Goal: Task Accomplishment & Management: Complete application form

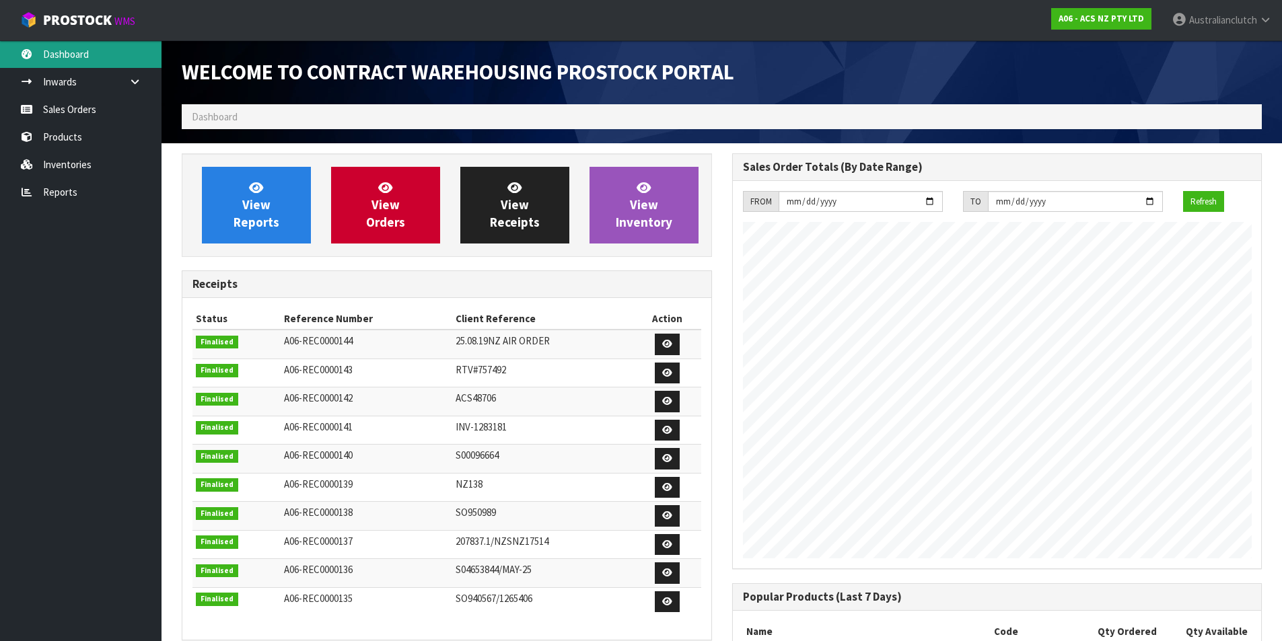
scroll to position [746, 550]
click at [68, 102] on link "Sales Orders" at bounding box center [81, 110] width 162 height 28
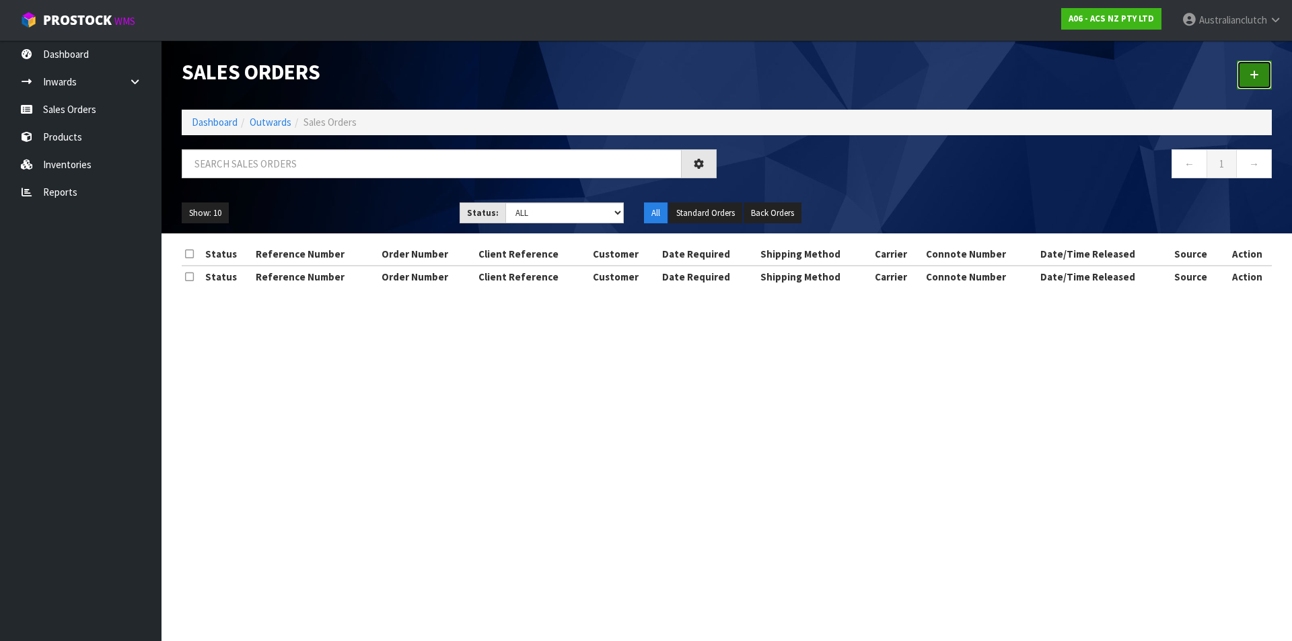
click at [1247, 75] on link at bounding box center [1254, 75] width 35 height 29
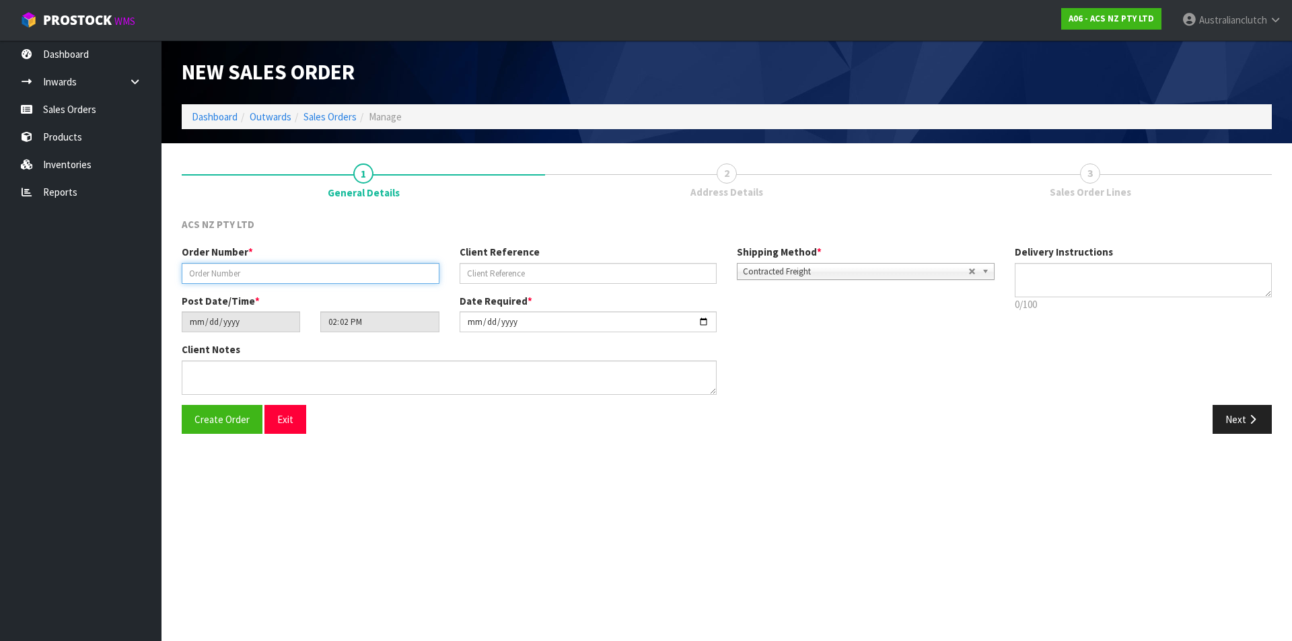
click at [429, 268] on input "text" at bounding box center [311, 273] width 258 height 21
type input "208260.1"
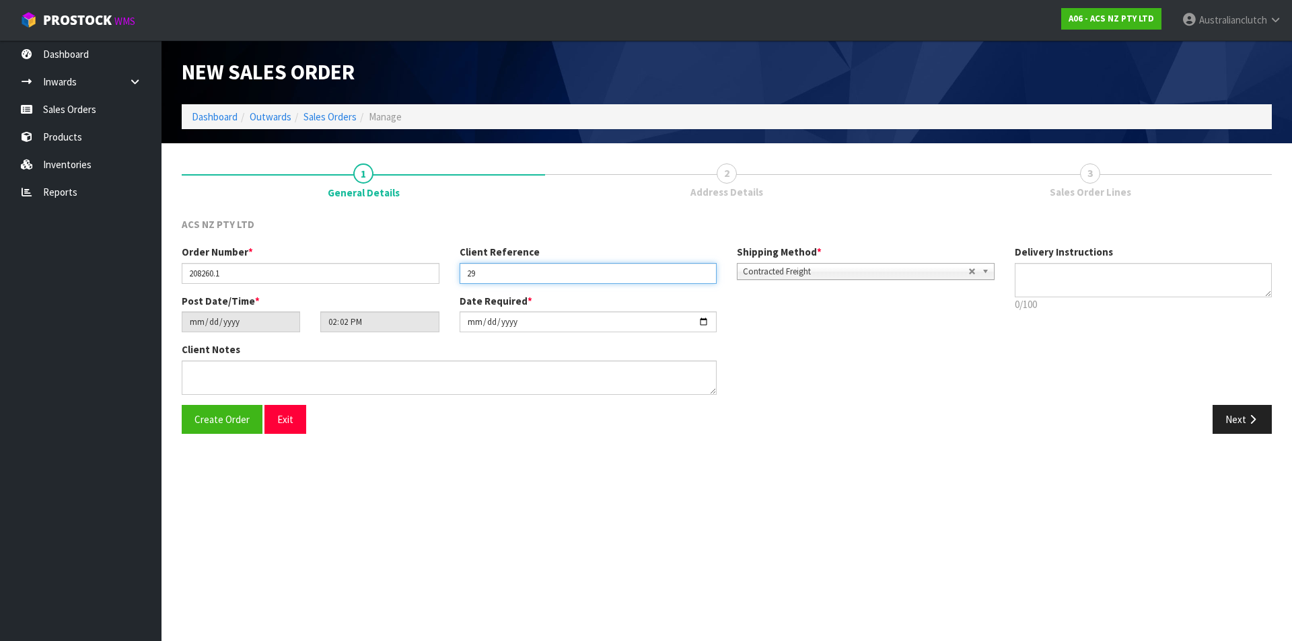
type input "2"
click at [636, 279] on input "text" at bounding box center [589, 273] width 258 height 21
paste input "29:944282"
type input "29:944282"
click at [872, 269] on span "Contracted Freight" at bounding box center [855, 272] width 225 height 16
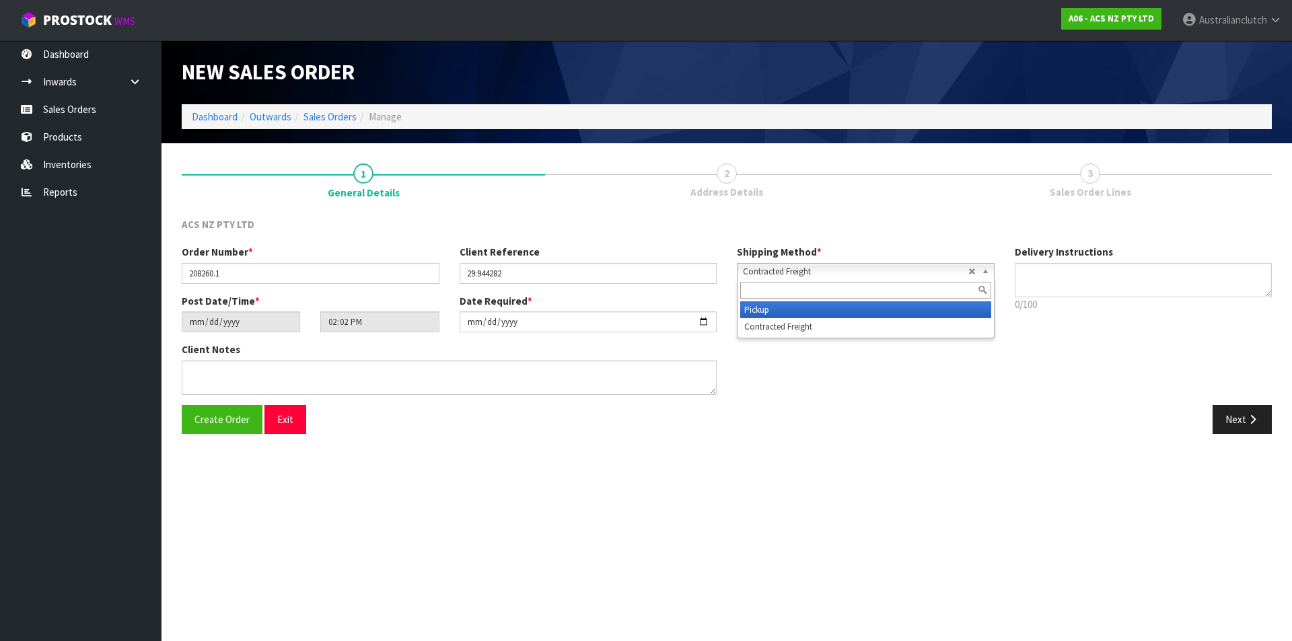
click at [835, 308] on li "Pickup" at bounding box center [865, 310] width 251 height 17
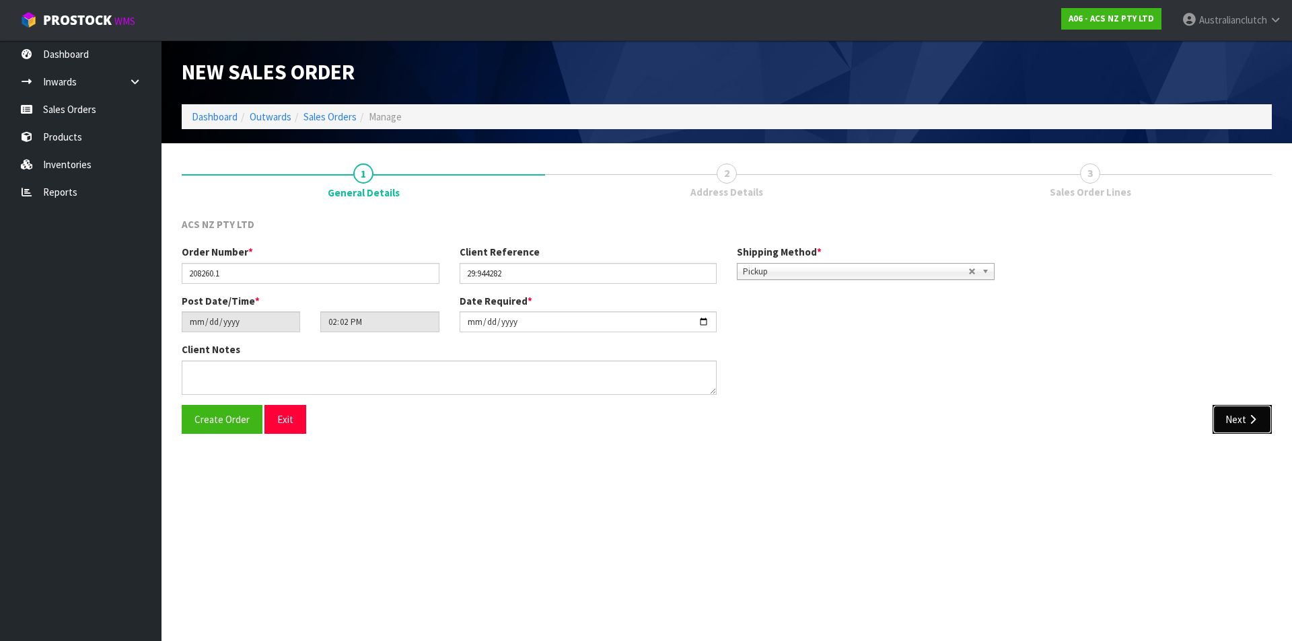
drag, startPoint x: 1240, startPoint y: 412, endPoint x: 1056, endPoint y: 407, distance: 184.5
click at [1240, 412] on button "Next" at bounding box center [1242, 419] width 59 height 29
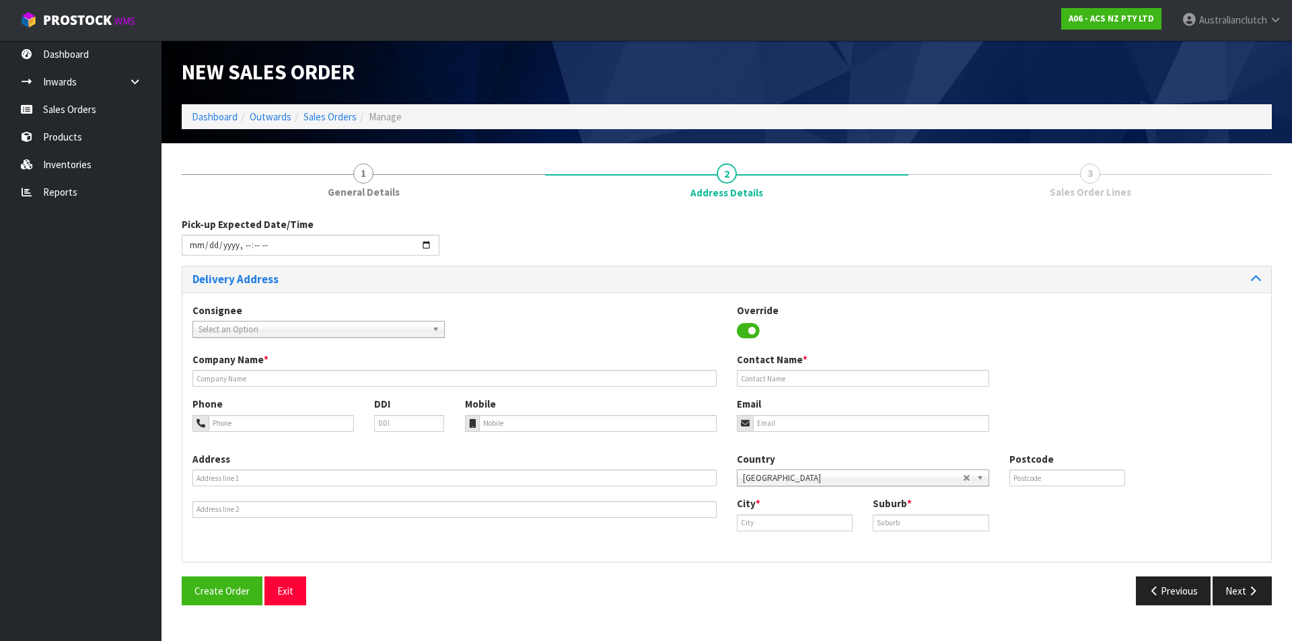
click at [235, 324] on span "Select an Option" at bounding box center [313, 330] width 228 height 16
click at [242, 324] on span "Select an Option" at bounding box center [313, 330] width 228 height 16
type input "101686"
click at [240, 373] on li "101686 - BNTNZ PUKEKOHE 29" at bounding box center [319, 367] width 246 height 17
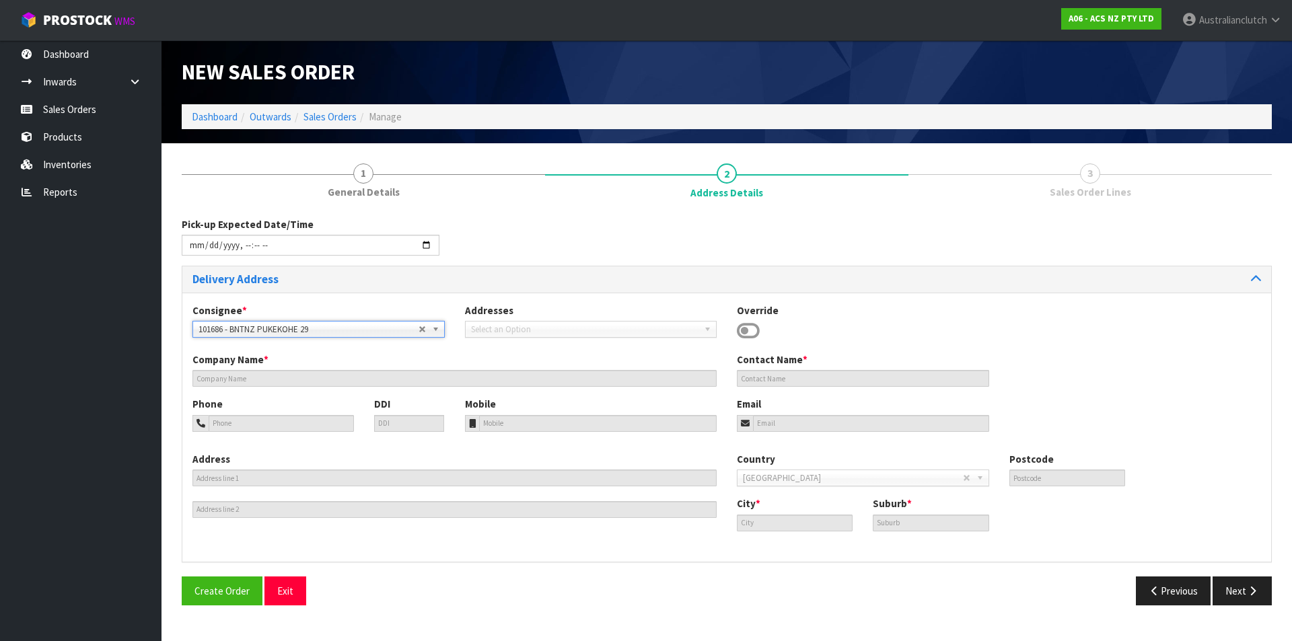
type input "BNTNZ PUKEKOHE 29"
type input "[STREET_ADDRESS]"
type input "2120"
type input "PUKEKOHE"
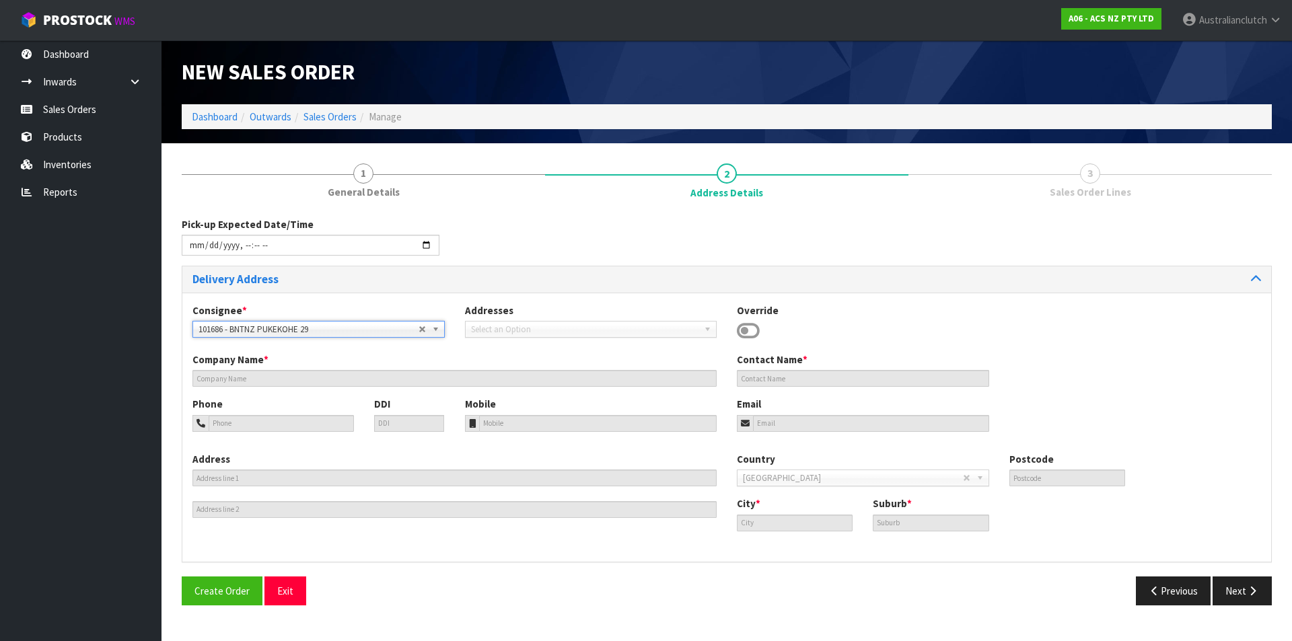
type input "PUKEKOHE"
click at [1242, 600] on button "Next" at bounding box center [1242, 591] width 59 height 29
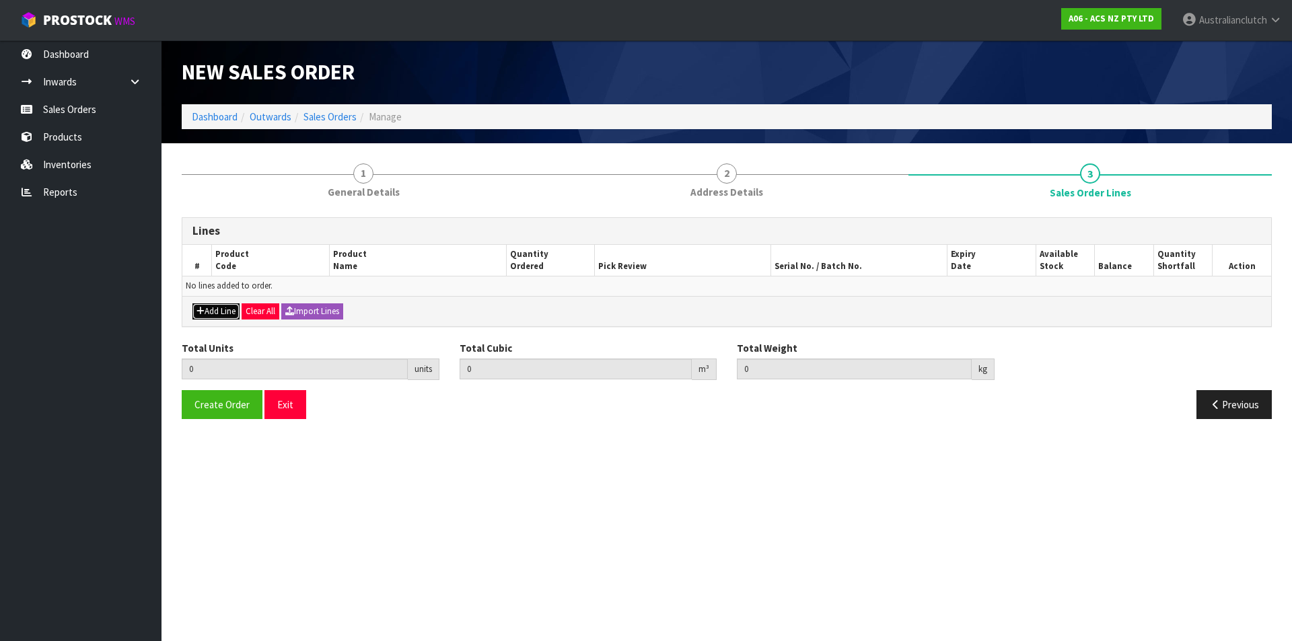
click at [217, 314] on button "Add Line" at bounding box center [215, 312] width 47 height 16
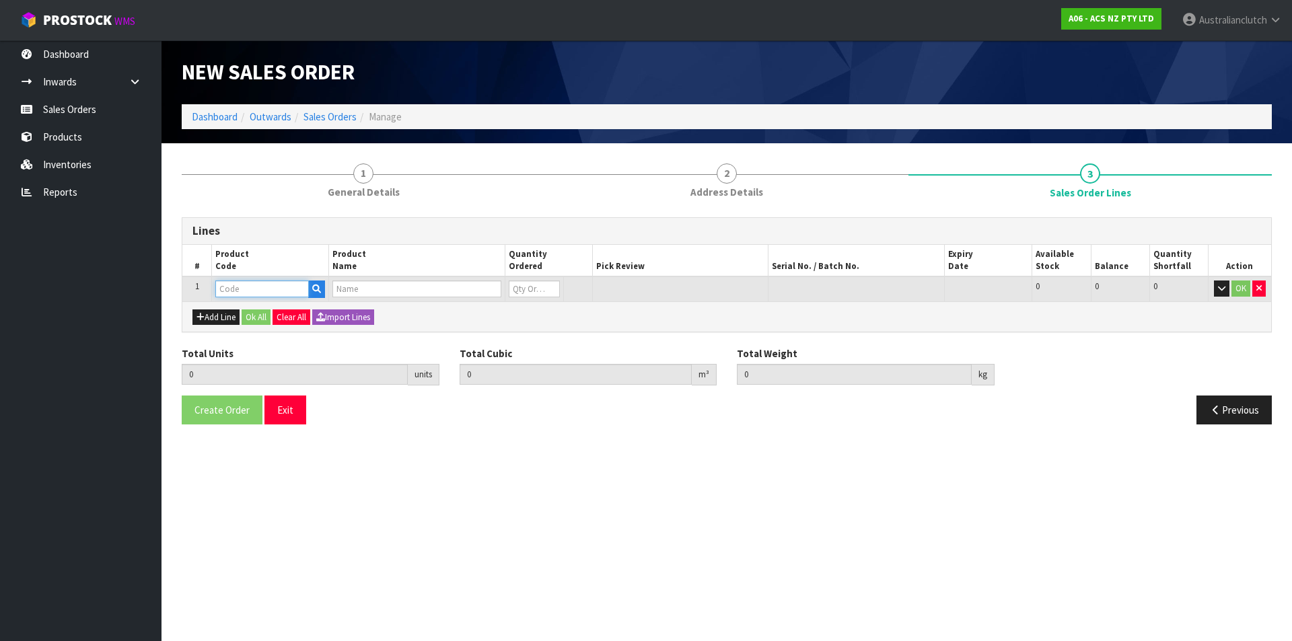
click at [229, 285] on input "text" at bounding box center [262, 289] width 94 height 17
type input "KHI35012"
click at [277, 309] on link "KHI35012" at bounding box center [269, 312] width 106 height 18
type input "KHI35012"
type input "0.000000"
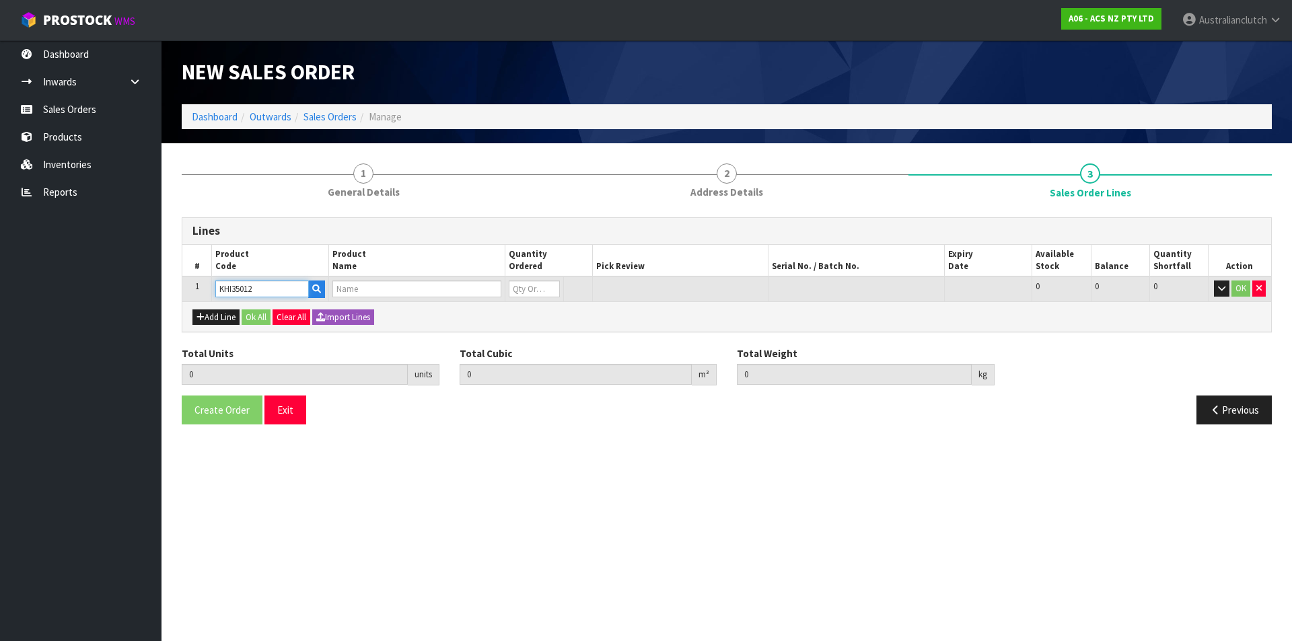
type input "0.000"
type input "KIT COM HINO RANGER"
type input "0"
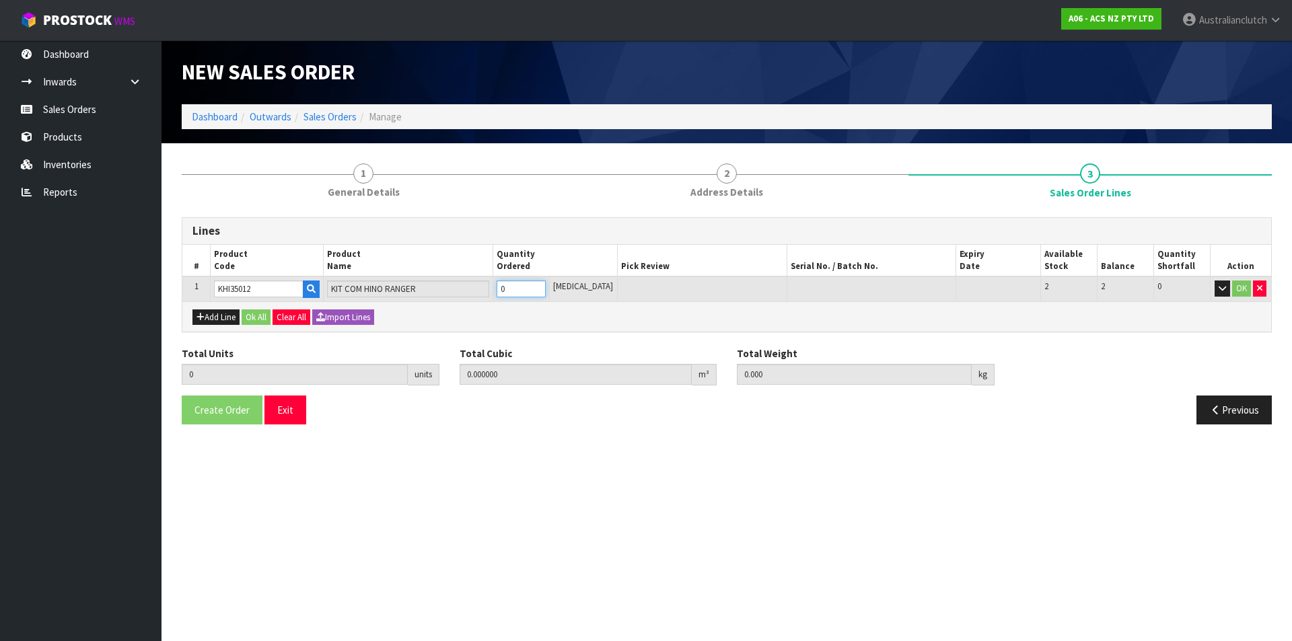
type input "1"
type input "0.0442"
type input "31.25"
type input "1"
click at [546, 284] on input "1" at bounding box center [521, 289] width 49 height 17
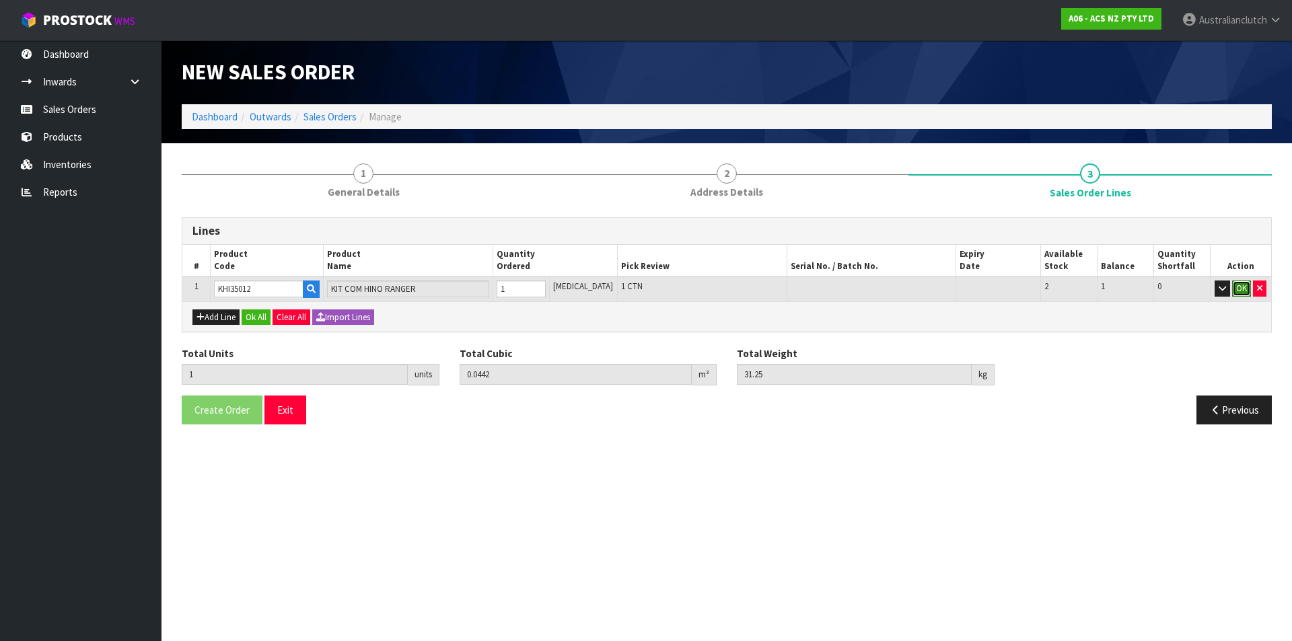
click at [1243, 287] on button "OK" at bounding box center [1241, 289] width 19 height 16
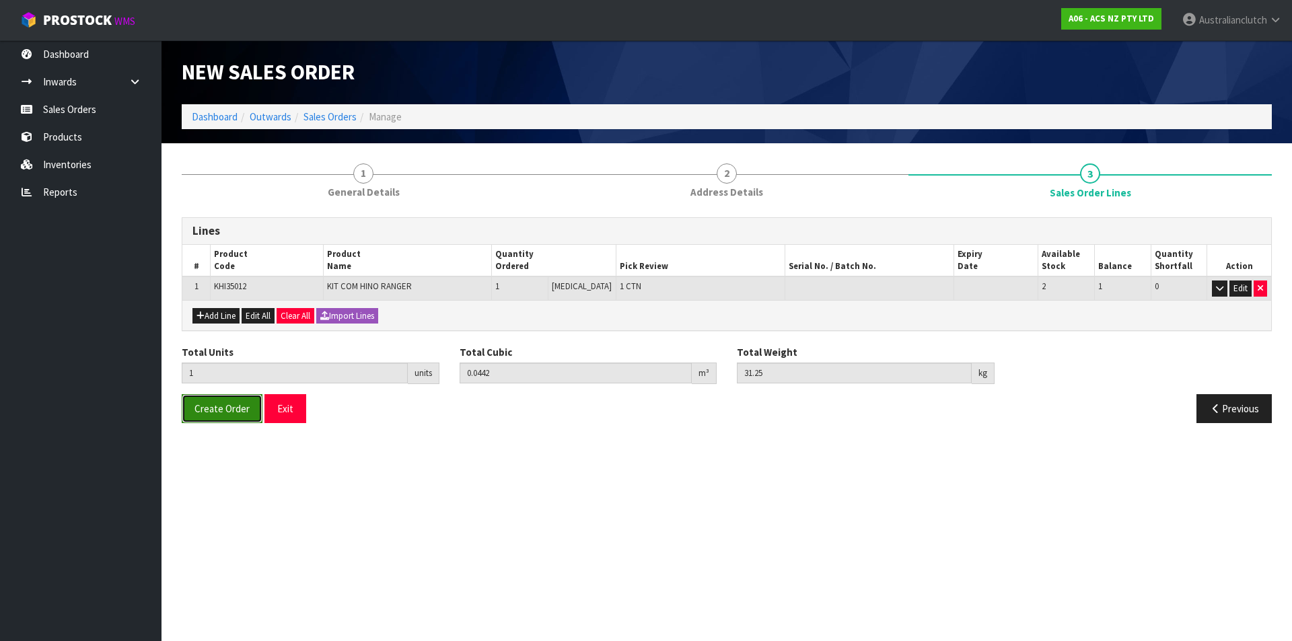
click at [205, 407] on span "Create Order" at bounding box center [222, 408] width 55 height 13
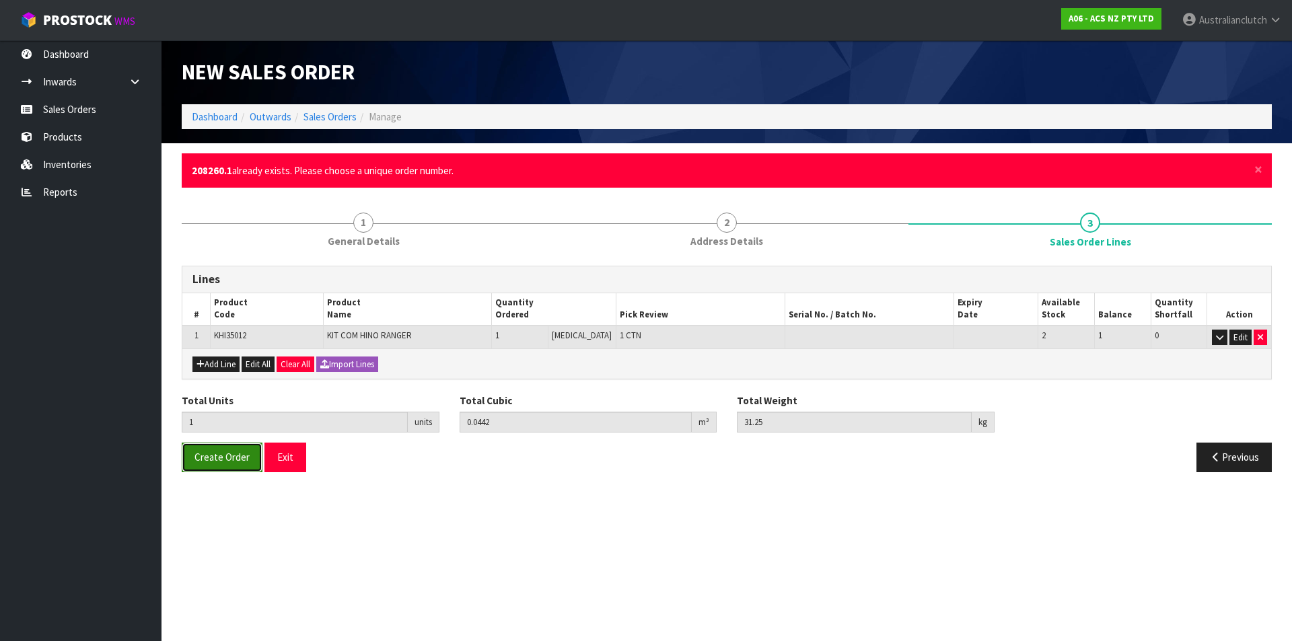
click at [225, 459] on span "Create Order" at bounding box center [222, 457] width 55 height 13
click at [1232, 456] on button "Previous" at bounding box center [1234, 457] width 75 height 29
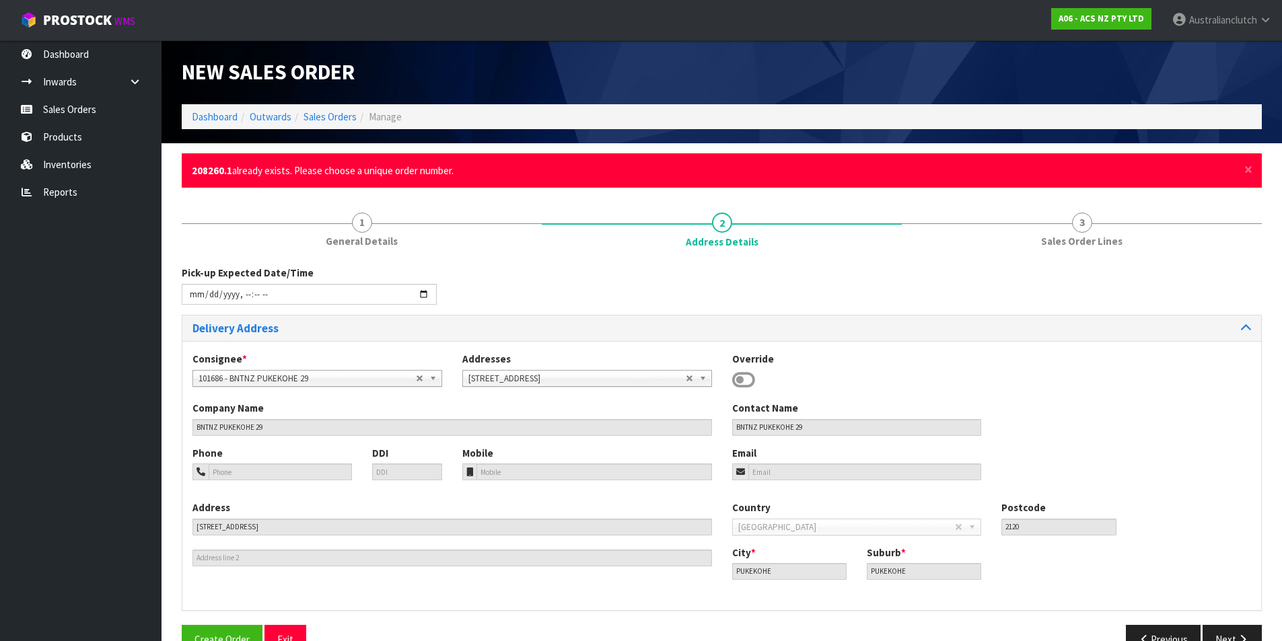
scroll to position [33, 0]
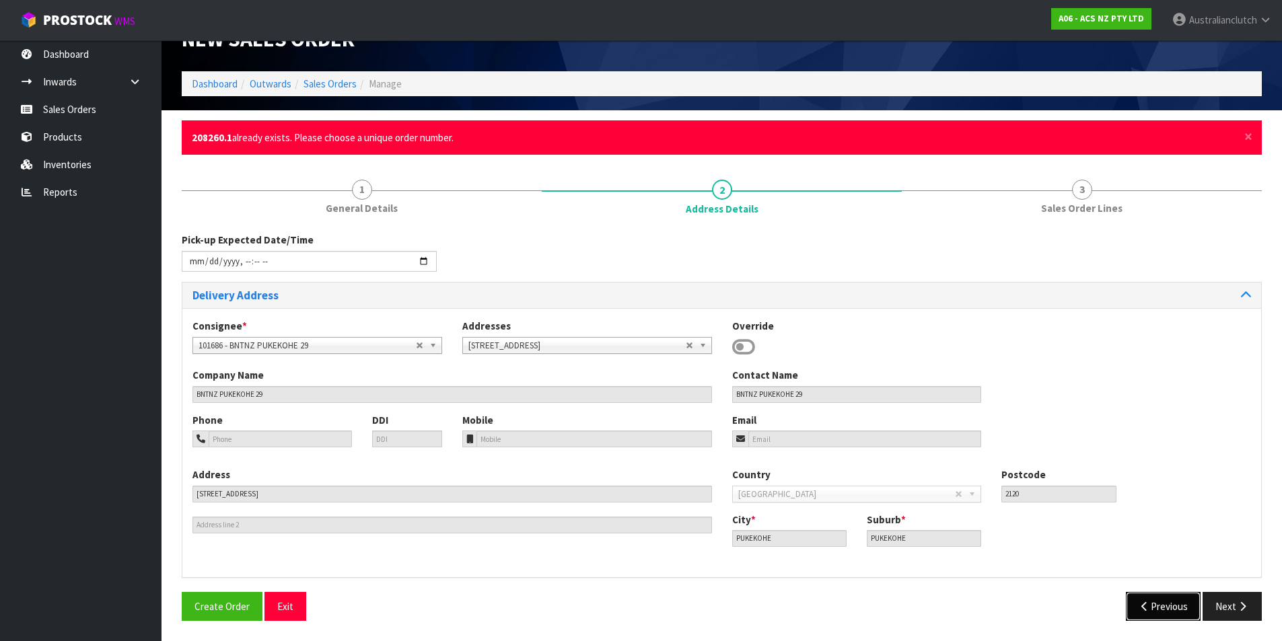
click at [1156, 615] on button "Previous" at bounding box center [1163, 606] width 75 height 29
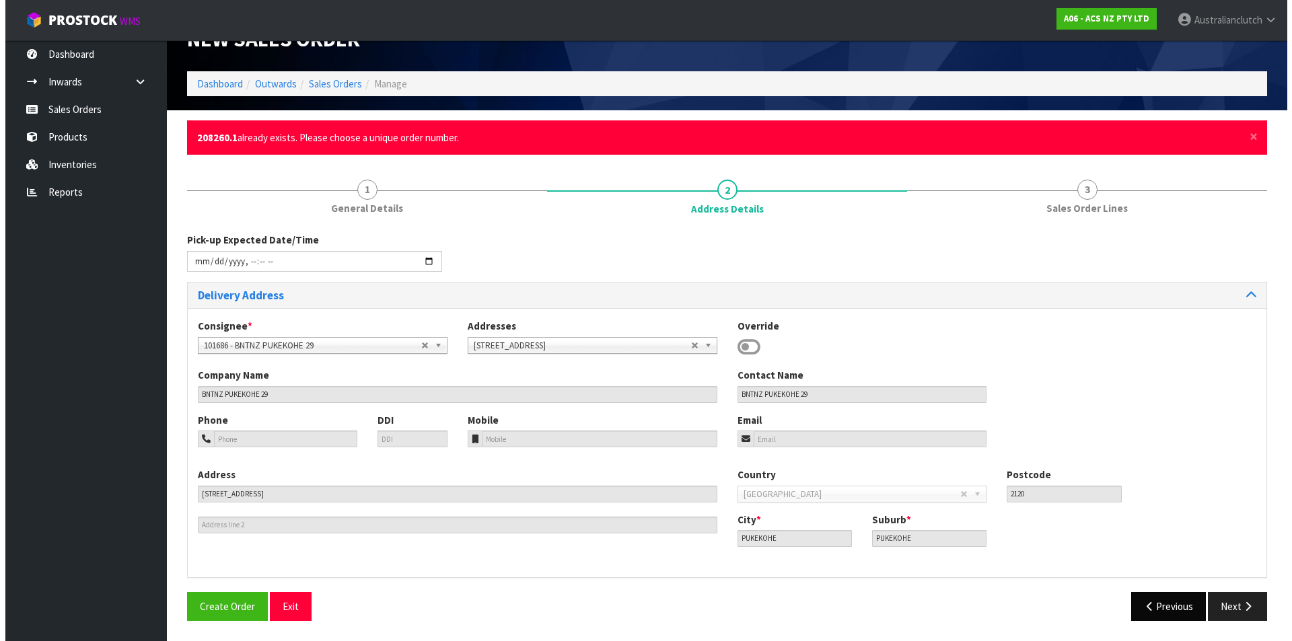
scroll to position [0, 0]
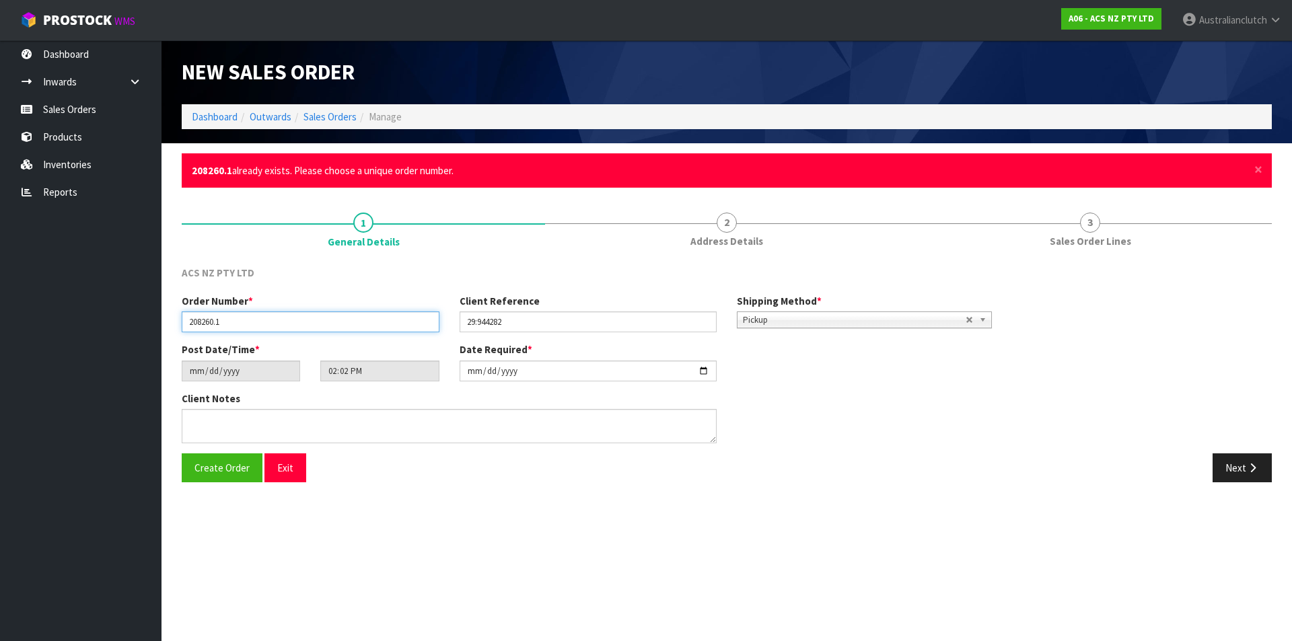
click at [238, 326] on input "208260.1" at bounding box center [311, 322] width 258 height 21
type input "208285.1"
click at [219, 473] on span "Create Order" at bounding box center [222, 468] width 55 height 13
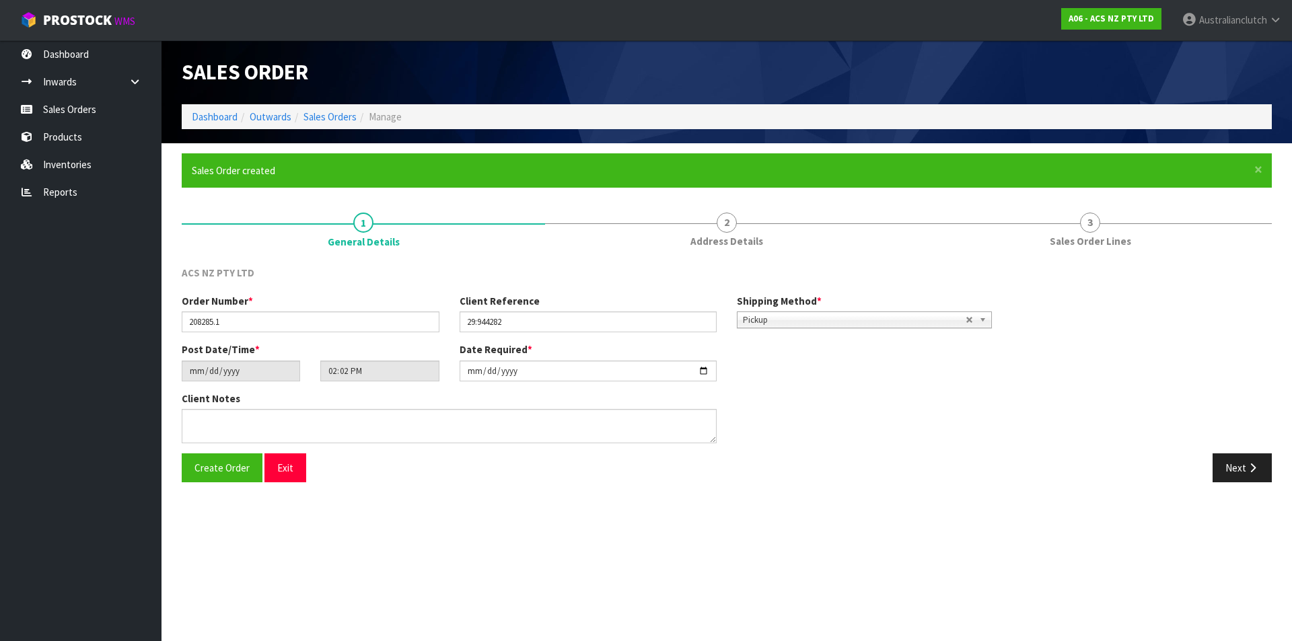
type input "16:32:00.000"
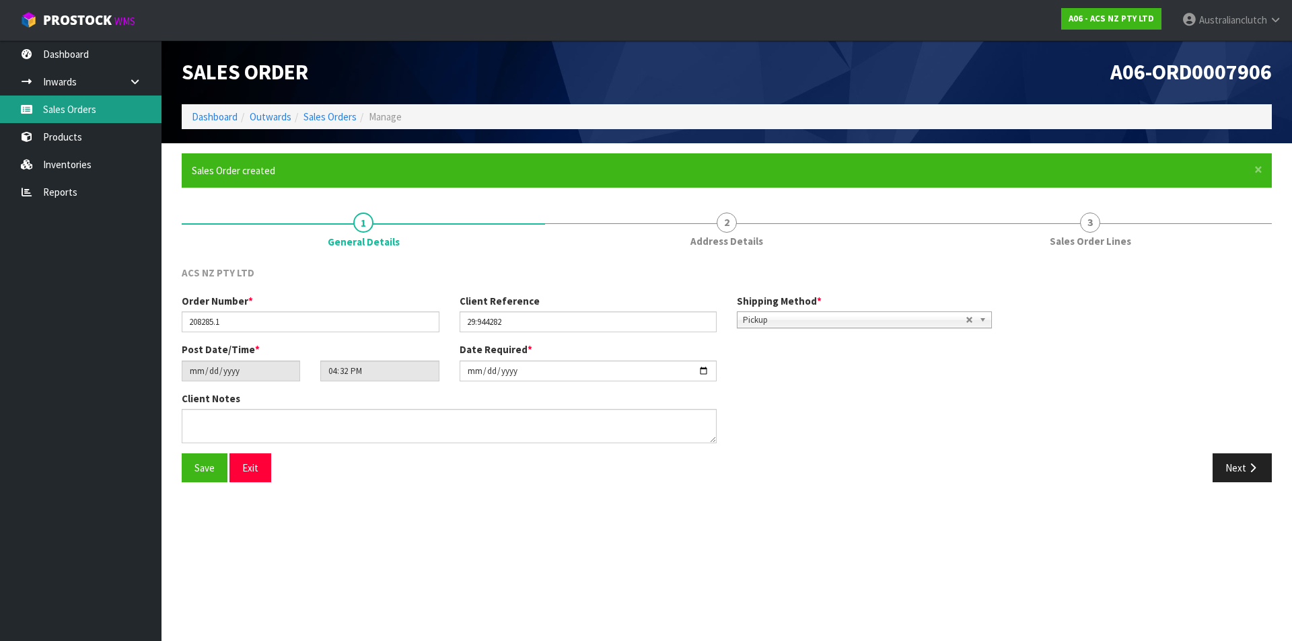
click at [98, 114] on link "Sales Orders" at bounding box center [81, 110] width 162 height 28
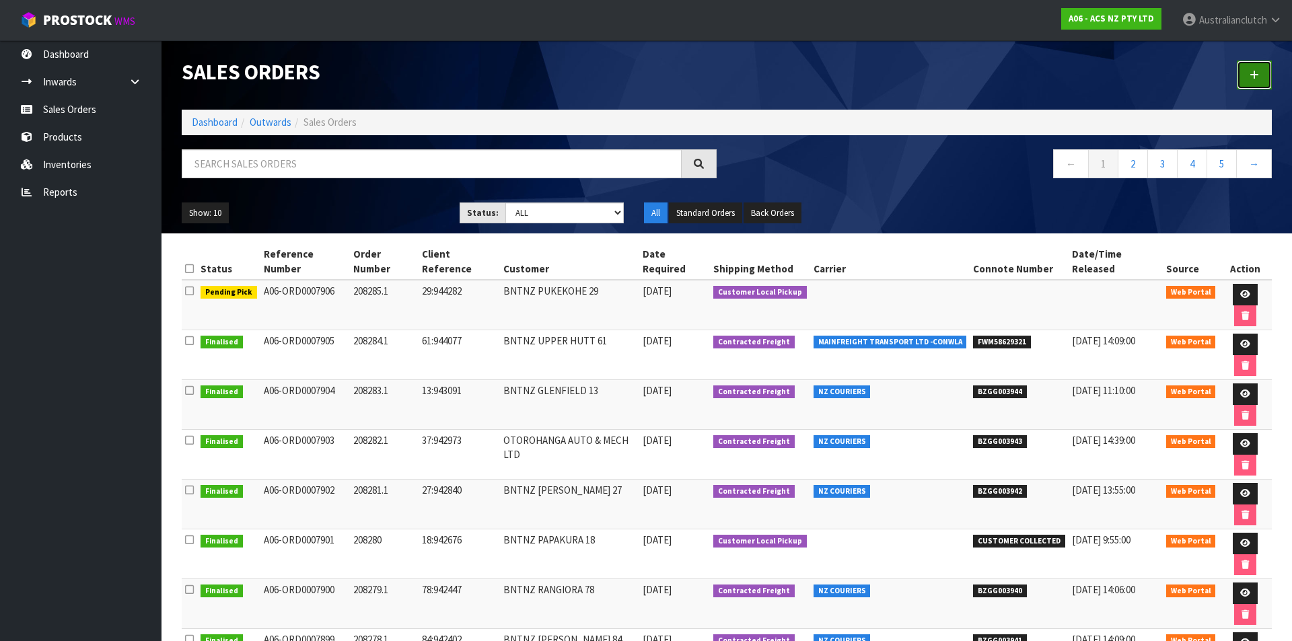
click at [1264, 78] on link at bounding box center [1254, 75] width 35 height 29
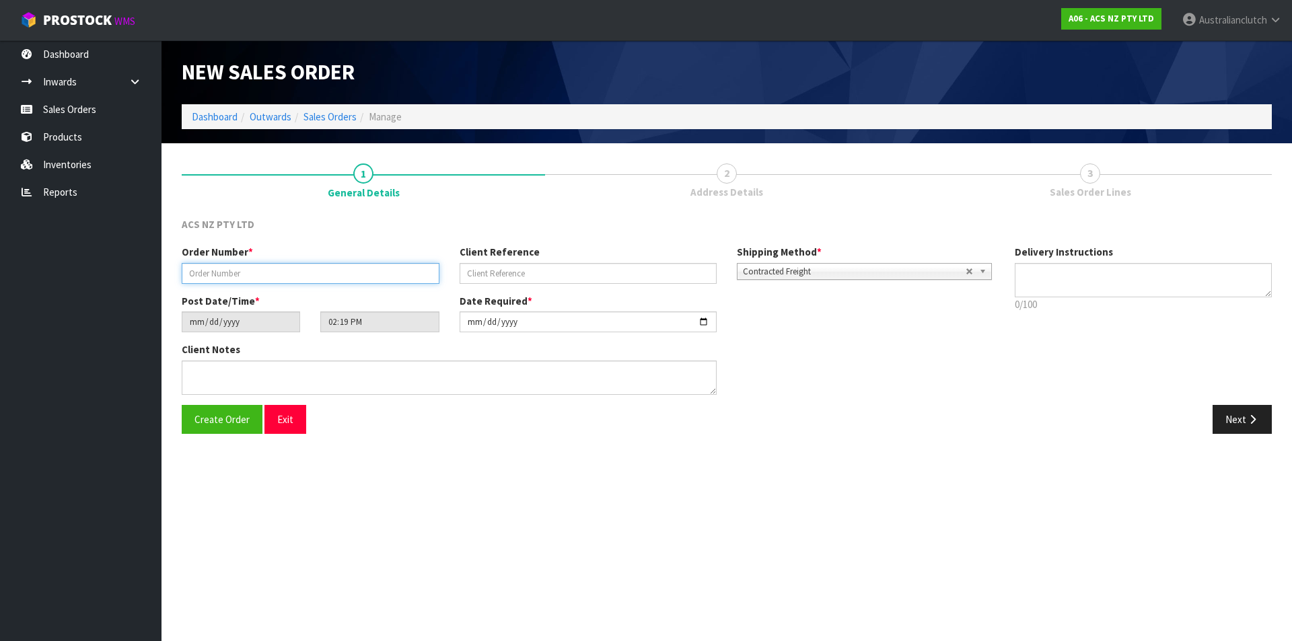
click at [238, 272] on input "text" at bounding box center [311, 273] width 258 height 21
type input "208286.1"
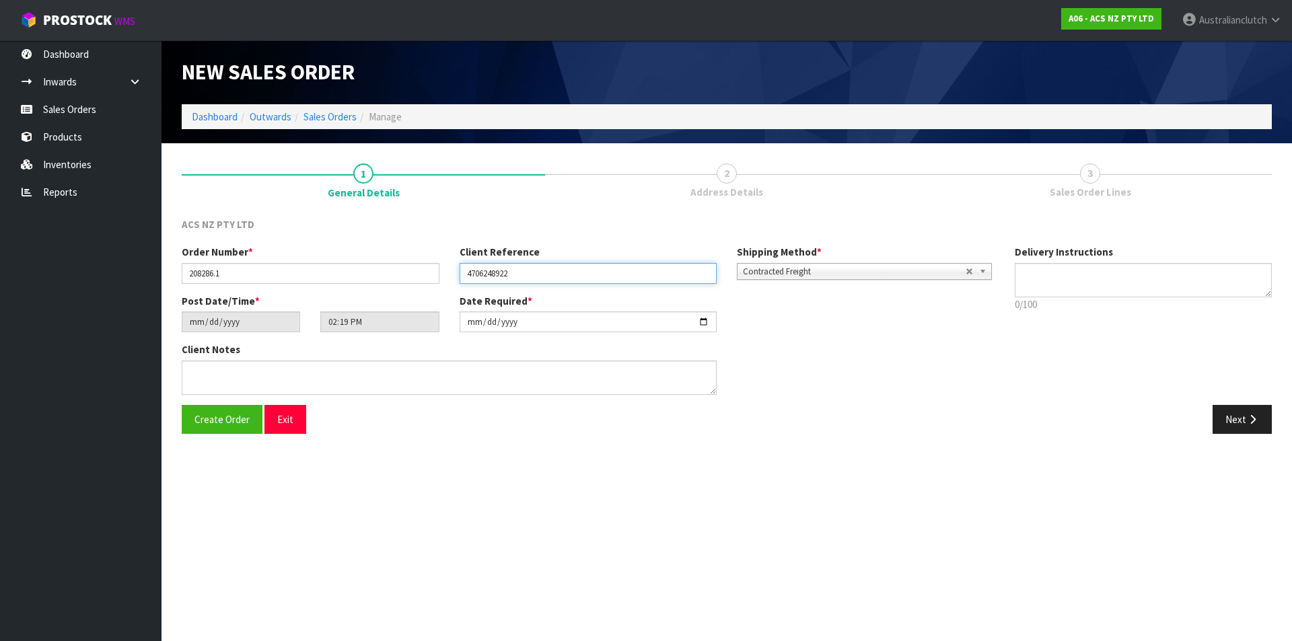
type input "4706248922"
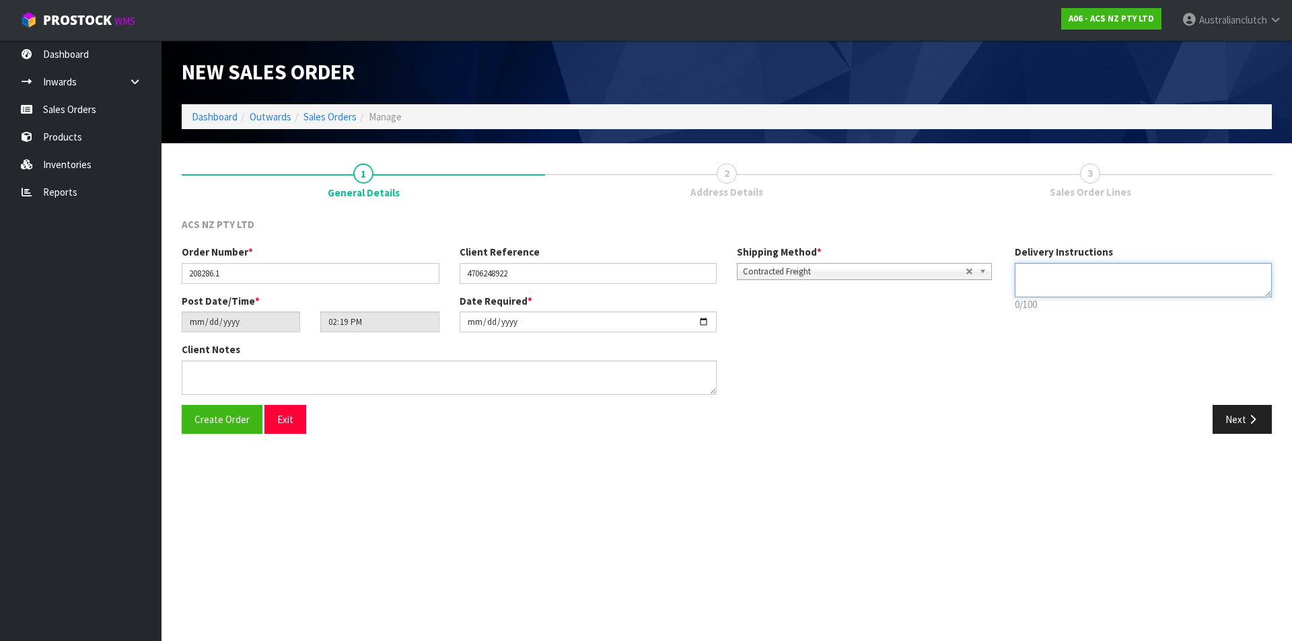
click at [1107, 273] on textarea at bounding box center [1144, 280] width 258 height 34
type textarea "NZC PLEASE"
click at [1233, 415] on button "Next" at bounding box center [1242, 419] width 59 height 29
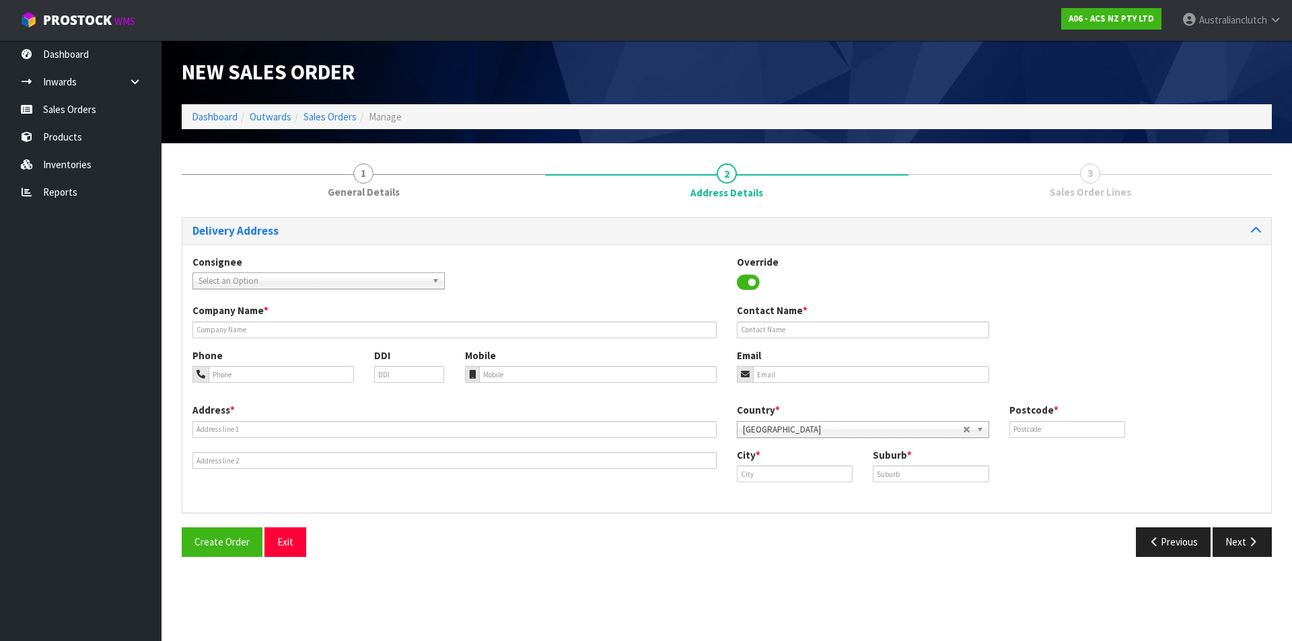
click at [296, 286] on span "Select an Option" at bounding box center [313, 281] width 228 height 16
type input "7002"
click at [299, 322] on li "7002 - SCA UPPER HUTT" at bounding box center [319, 319] width 246 height 17
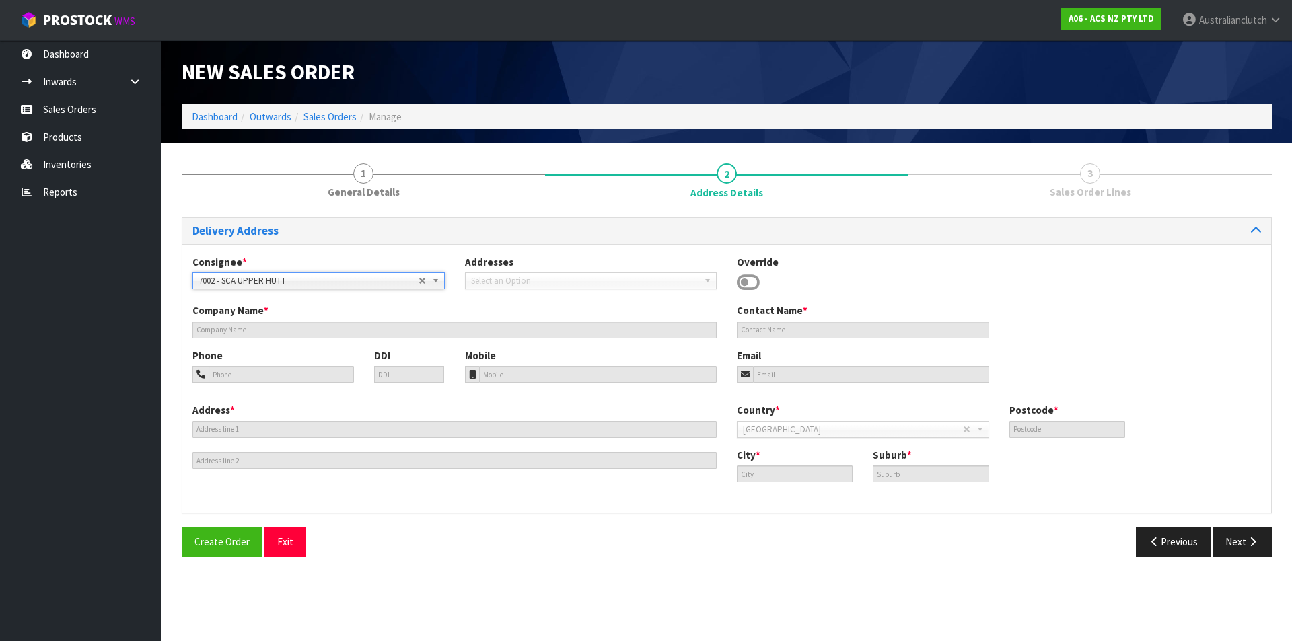
type input "SCA UPPER HUTT"
type input "04 5280278"
type input "[EMAIL_ADDRESS][DOMAIN_NAME]"
type input "[STREET_ADDRESS]"
type input "5018"
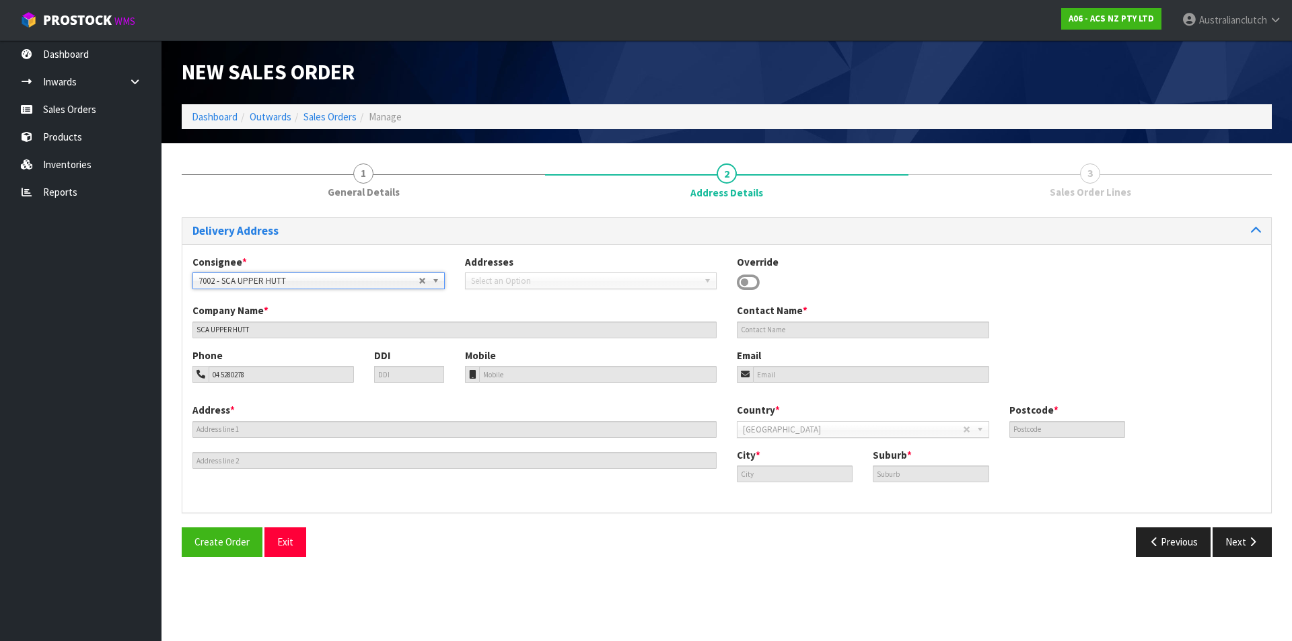
type input "[GEOGRAPHIC_DATA]"
type input "UPPER HUTT"
click at [1229, 538] on button "Next" at bounding box center [1242, 542] width 59 height 29
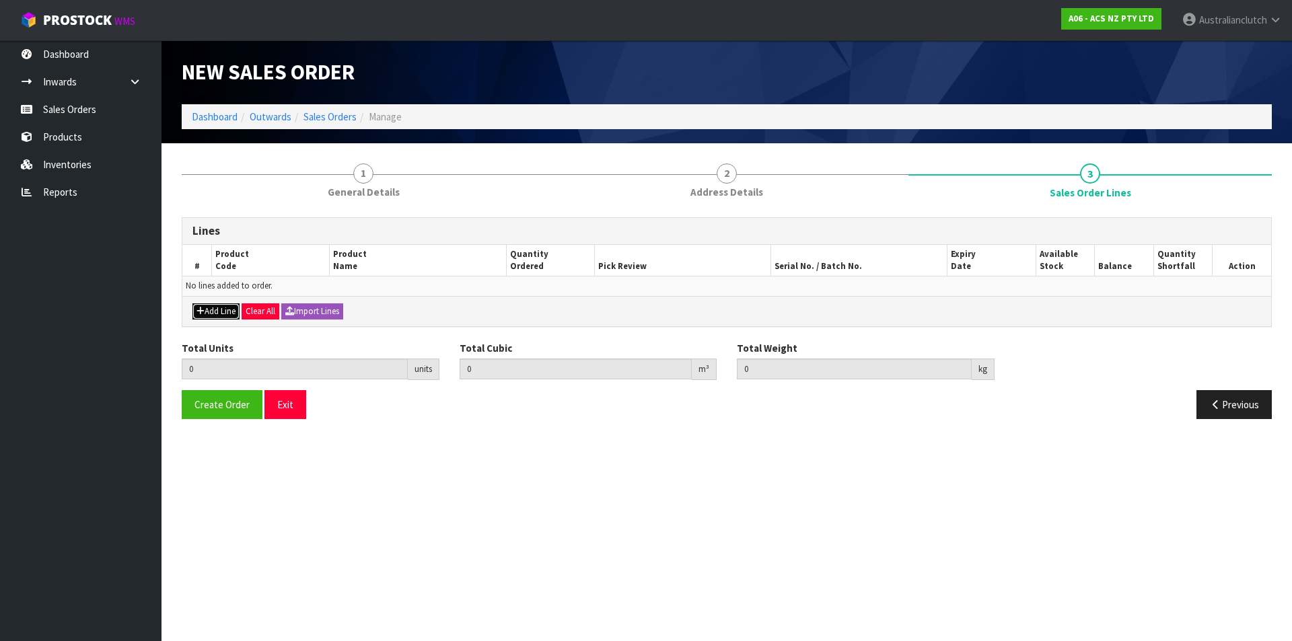
click at [228, 306] on button "Add Line" at bounding box center [215, 312] width 47 height 16
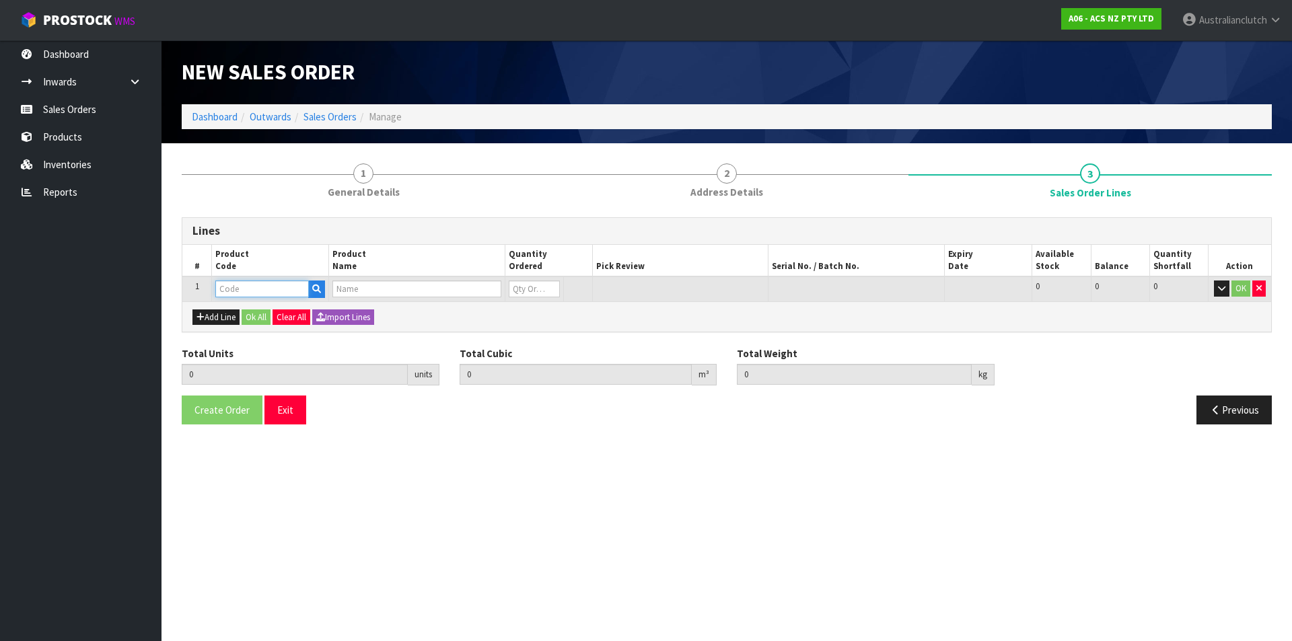
click at [241, 290] on input "text" at bounding box center [262, 289] width 94 height 17
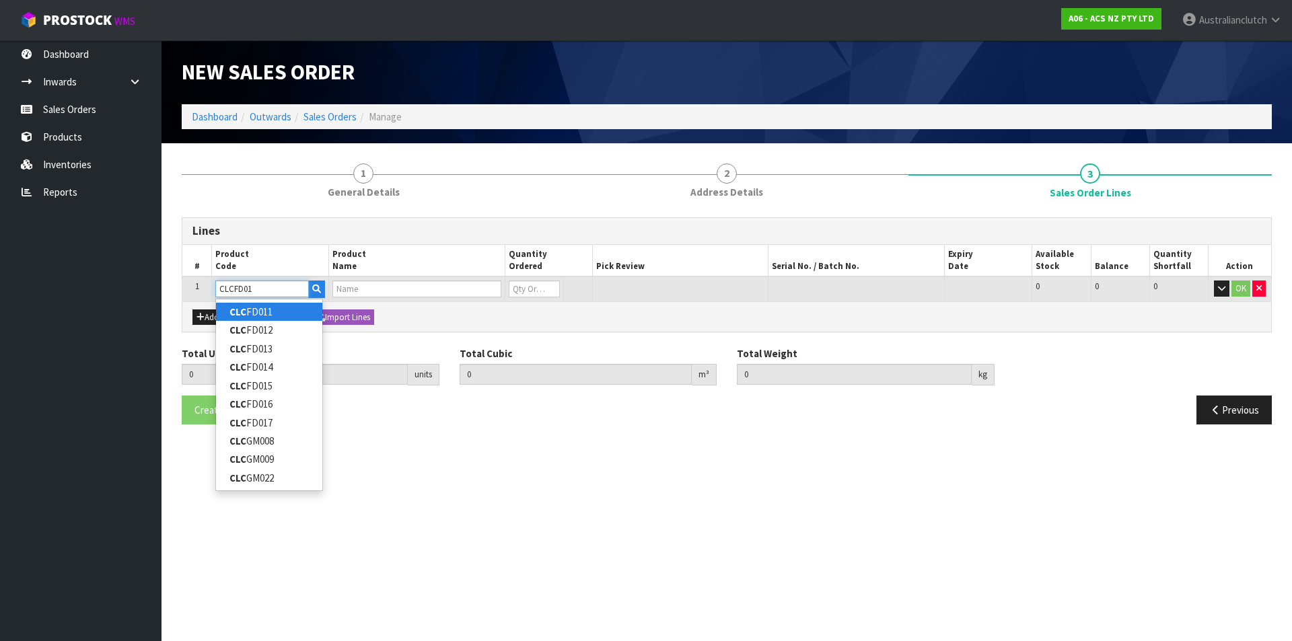
type input "CLCFD015"
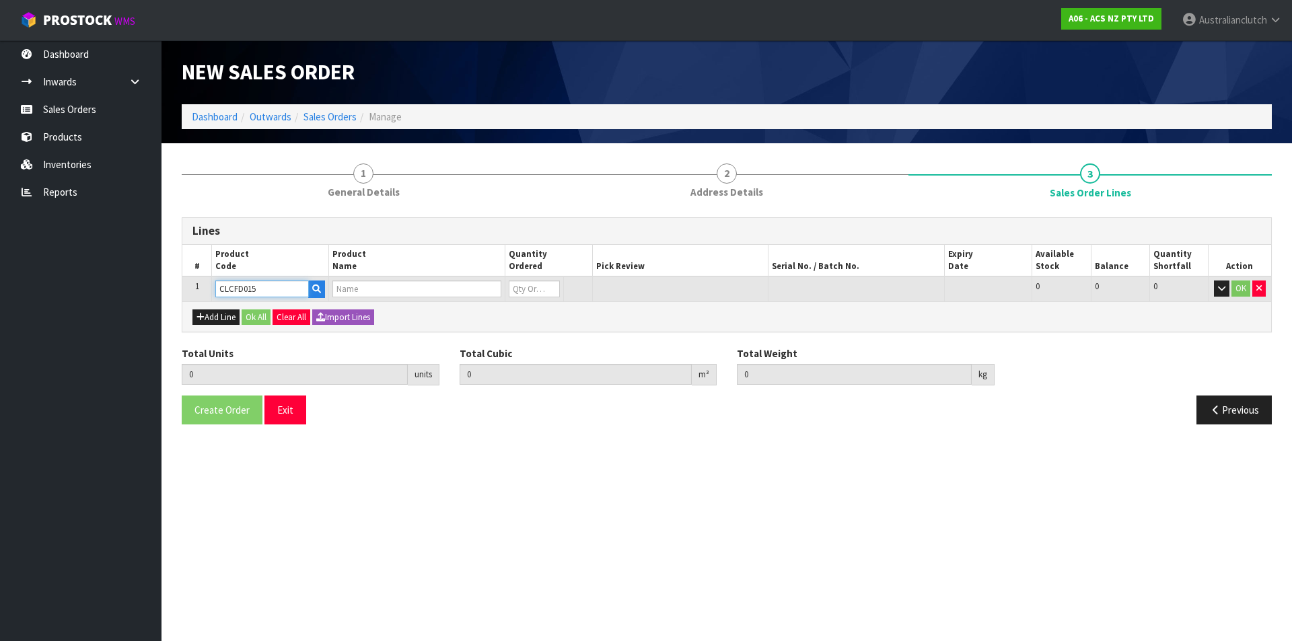
type input "0.000000"
type input "0.000"
type input "CLUTCH CABLE FALCON EF-EL 6 CYL"
type input "0"
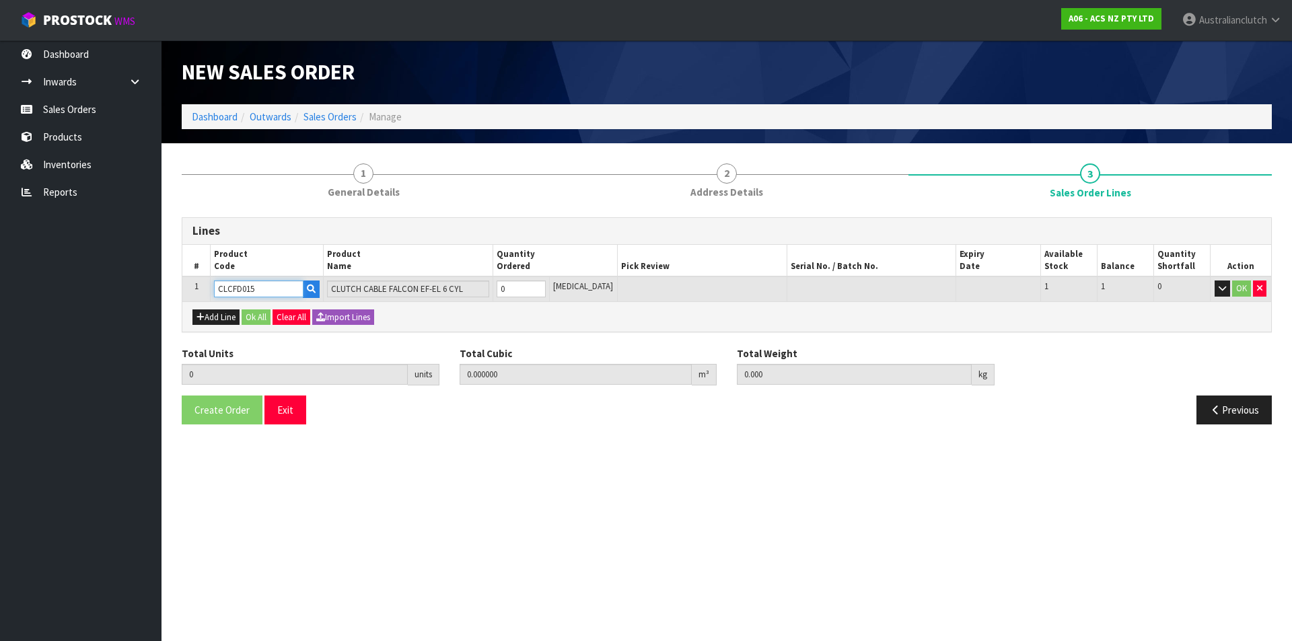
type input "CLCFD015"
type input "1"
type input "0.00672"
type input "0.7"
type input "1"
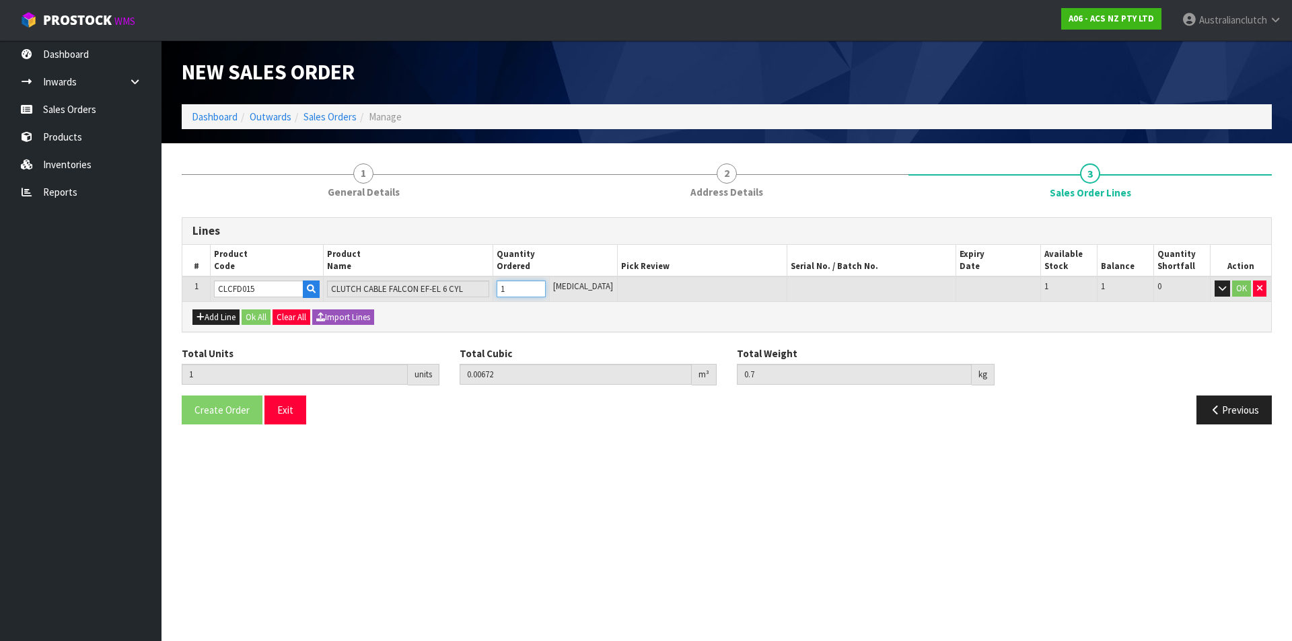
click at [546, 285] on input "1" at bounding box center [521, 289] width 49 height 17
click at [1236, 285] on button "OK" at bounding box center [1241, 289] width 19 height 16
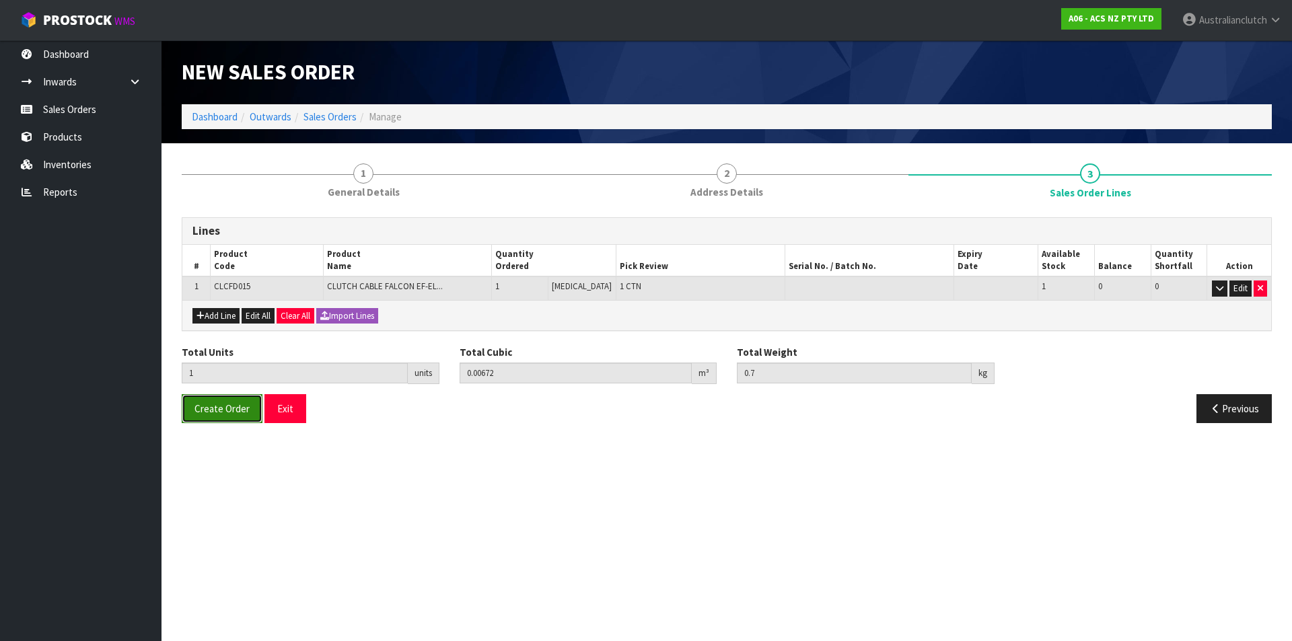
click at [218, 411] on span "Create Order" at bounding box center [222, 408] width 55 height 13
